Goal: Check status

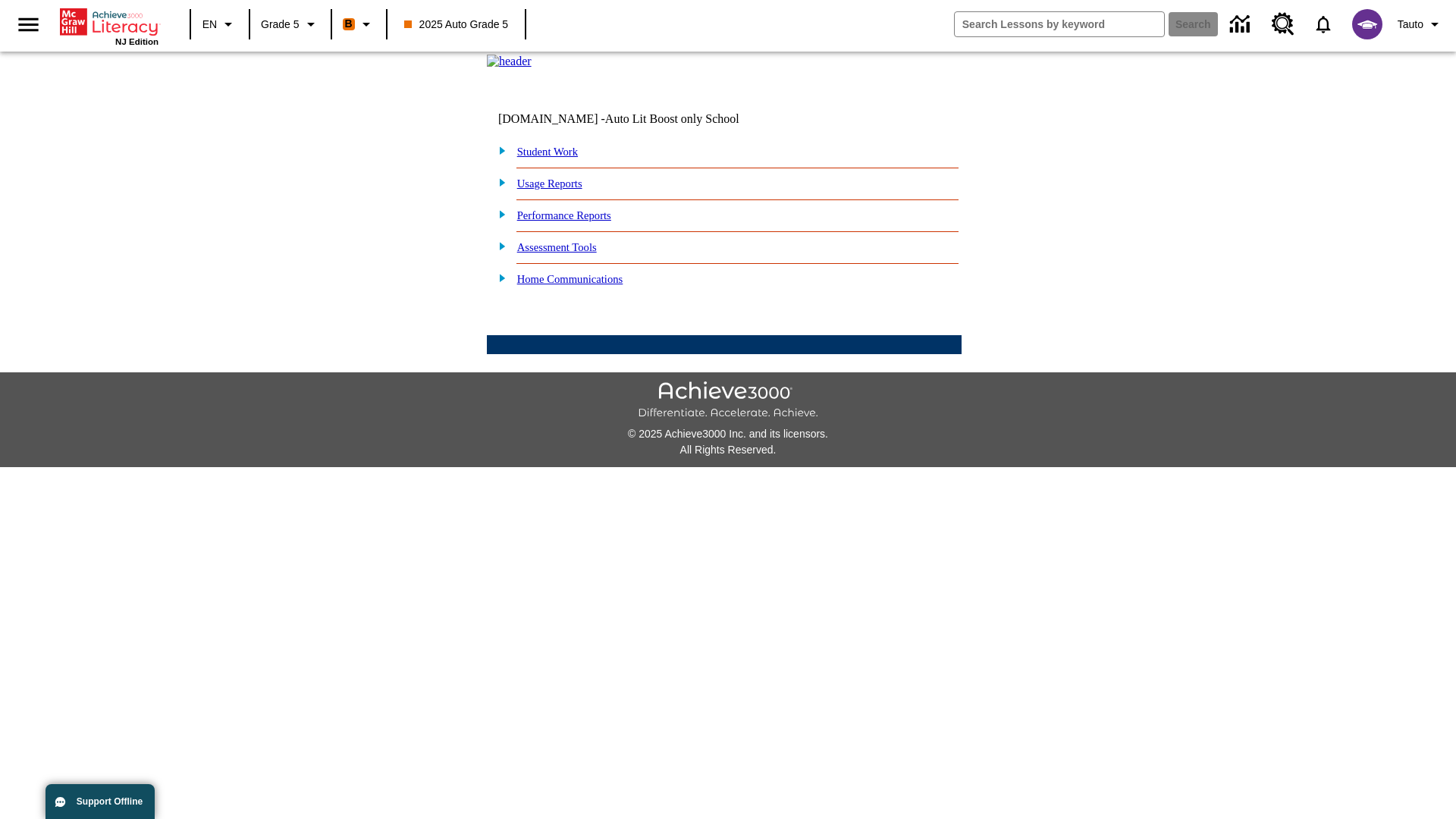
click at [557, 158] on link "Student Work" at bounding box center [548, 152] width 61 height 13
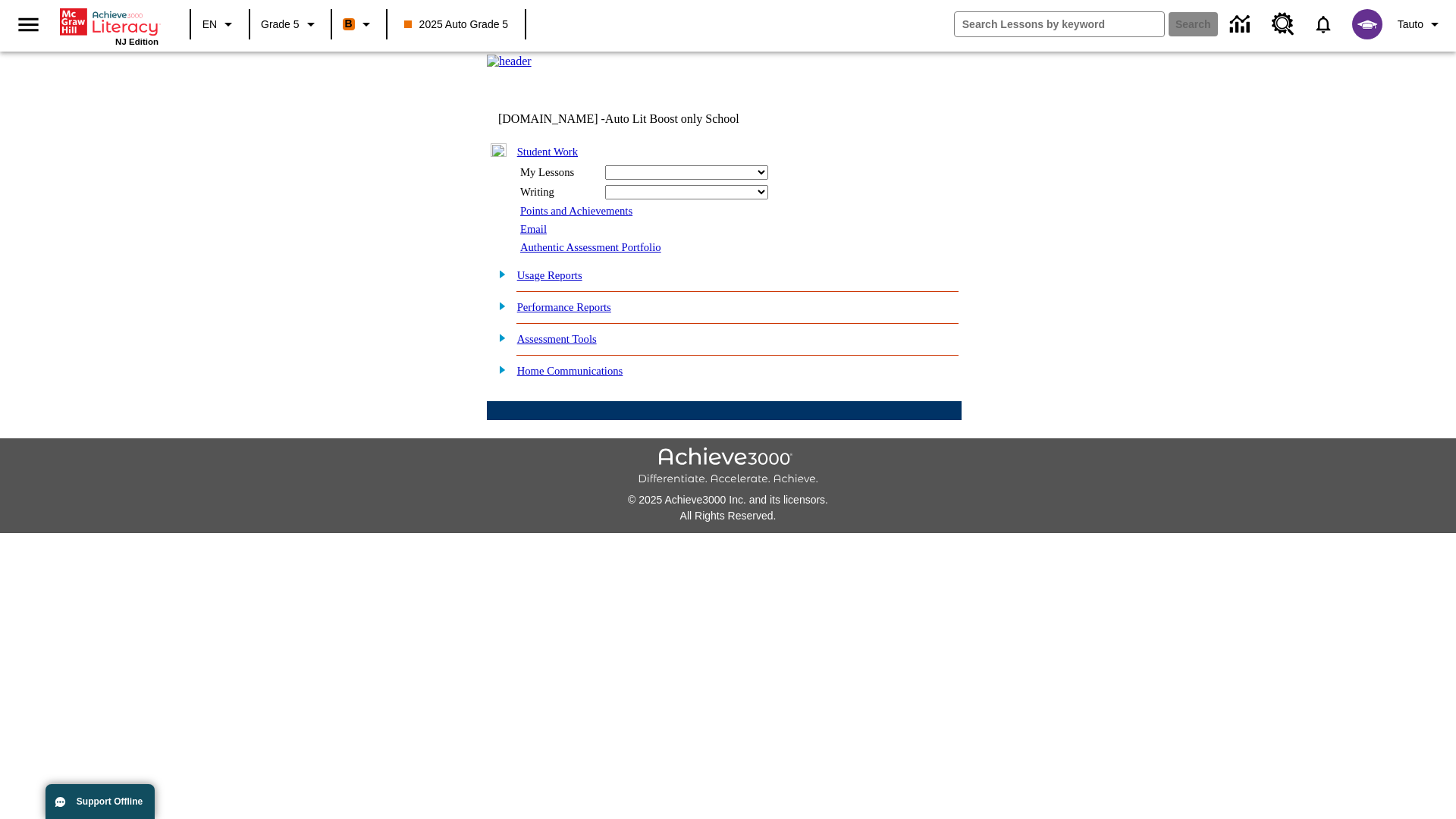
select select "/options/reports/?report_id=12&atype=22&section=2"
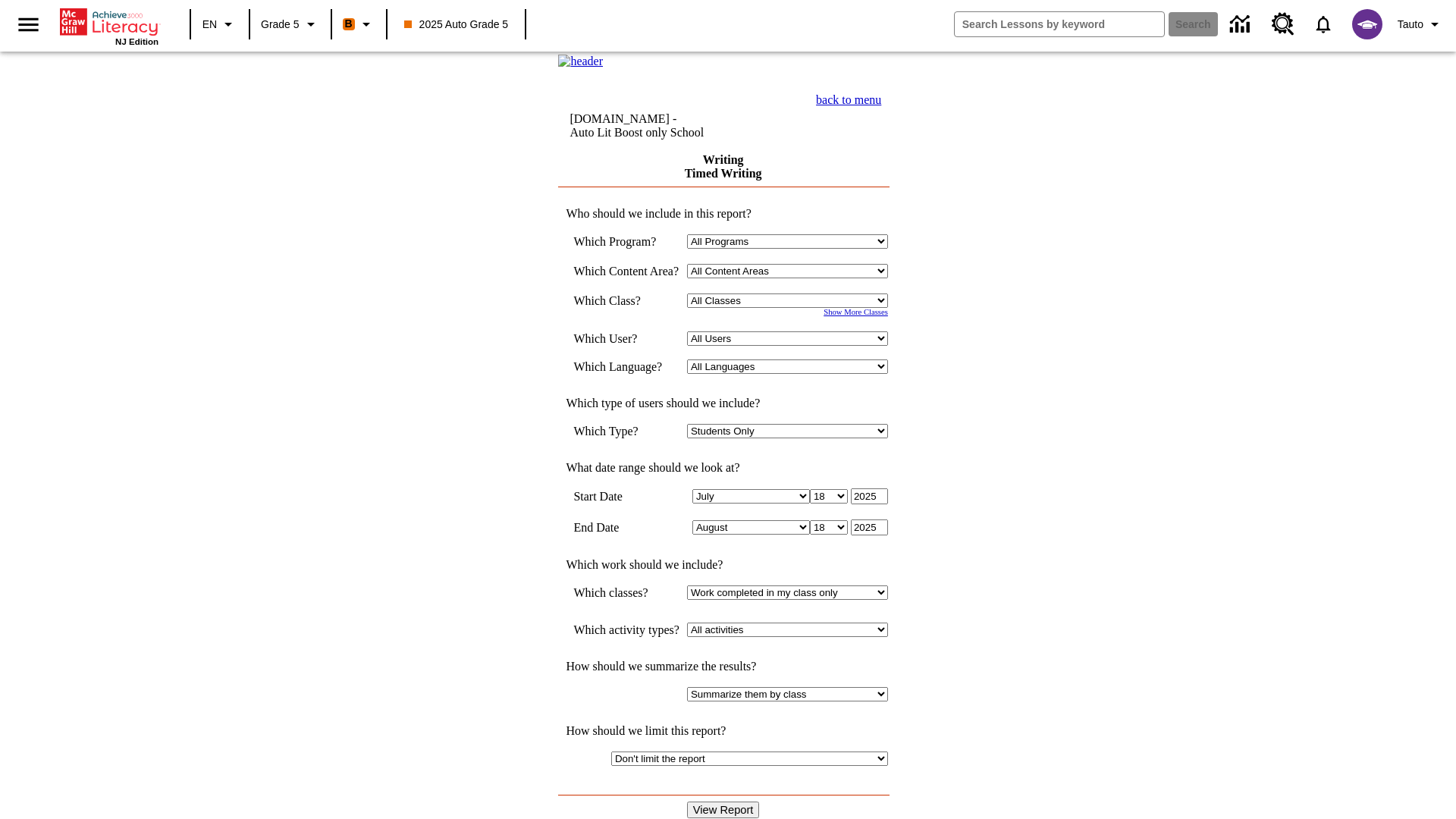
click at [793, 308] on select "Select a Class: All Classes 2025 Auto Grade 5 OL 2025 Auto Grade 6" at bounding box center [787, 301] width 201 height 14
select select "11133131"
select select "21437107"
click at [724, 802] on input "View Report" at bounding box center [723, 810] width 73 height 17
